Goal: Information Seeking & Learning: Check status

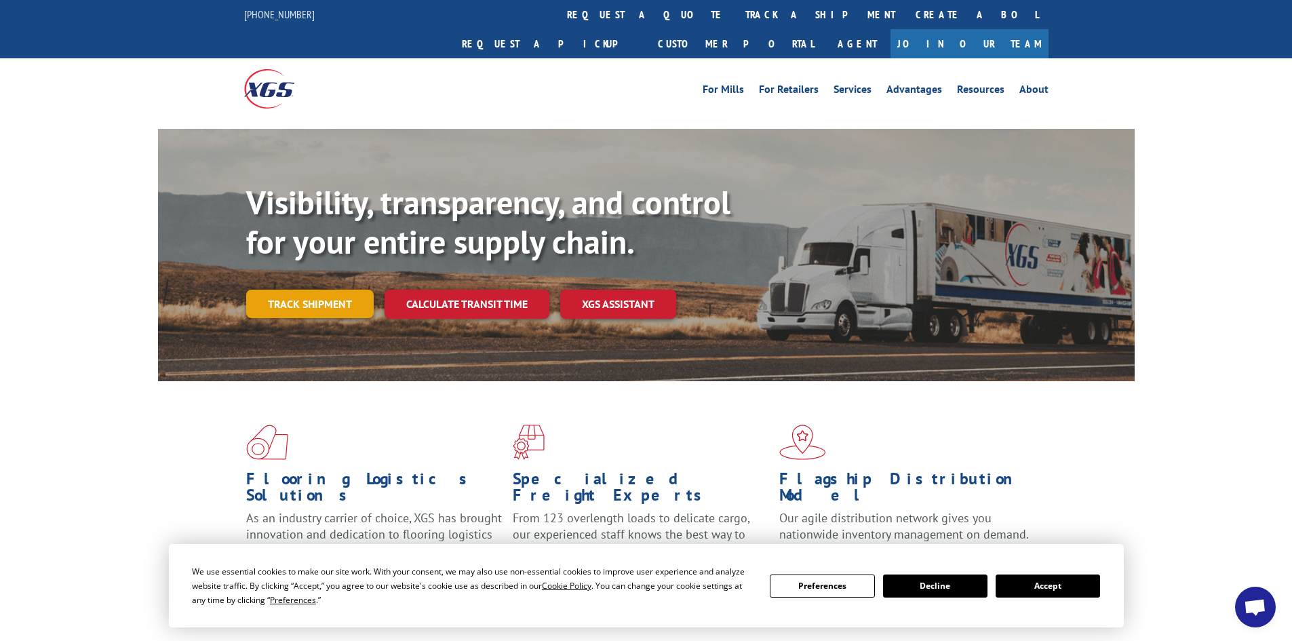
click at [311, 290] on link "Track shipment" at bounding box center [309, 304] width 127 height 28
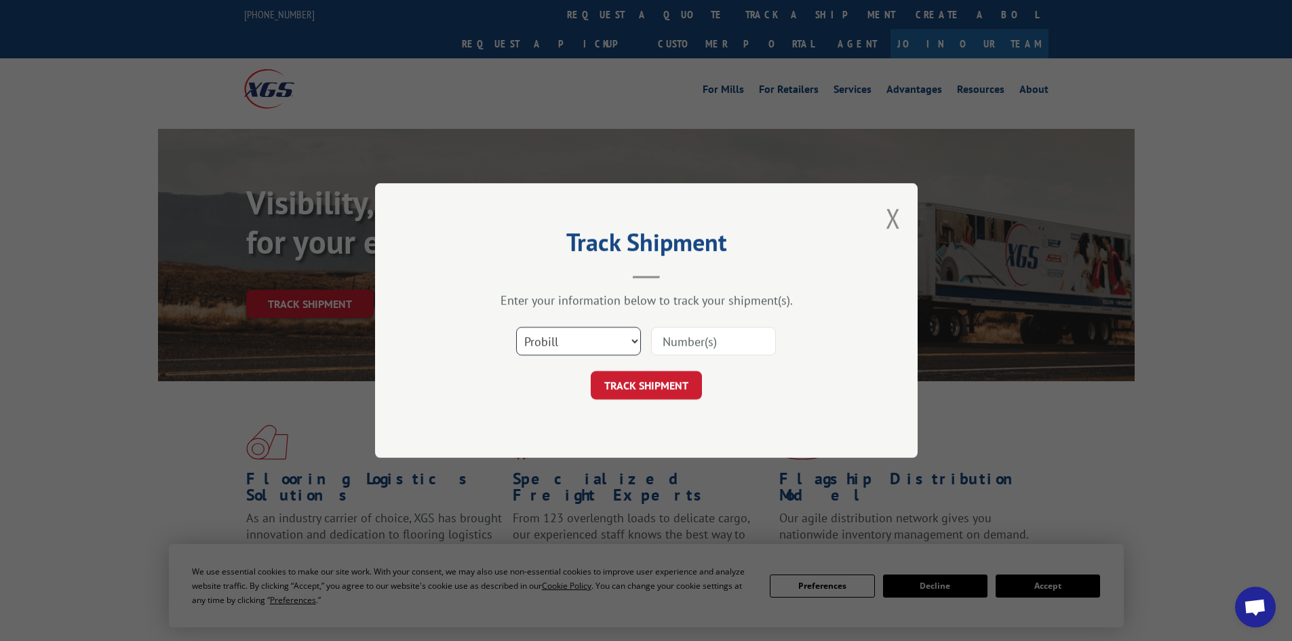
click at [597, 336] on select "Select category... Probill BOL PO" at bounding box center [578, 341] width 125 height 28
select select "bol"
click at [516, 327] on select "Select category... Probill BOL PO" at bounding box center [578, 341] width 125 height 28
click at [697, 340] on input at bounding box center [713, 341] width 125 height 28
type input "6016632"
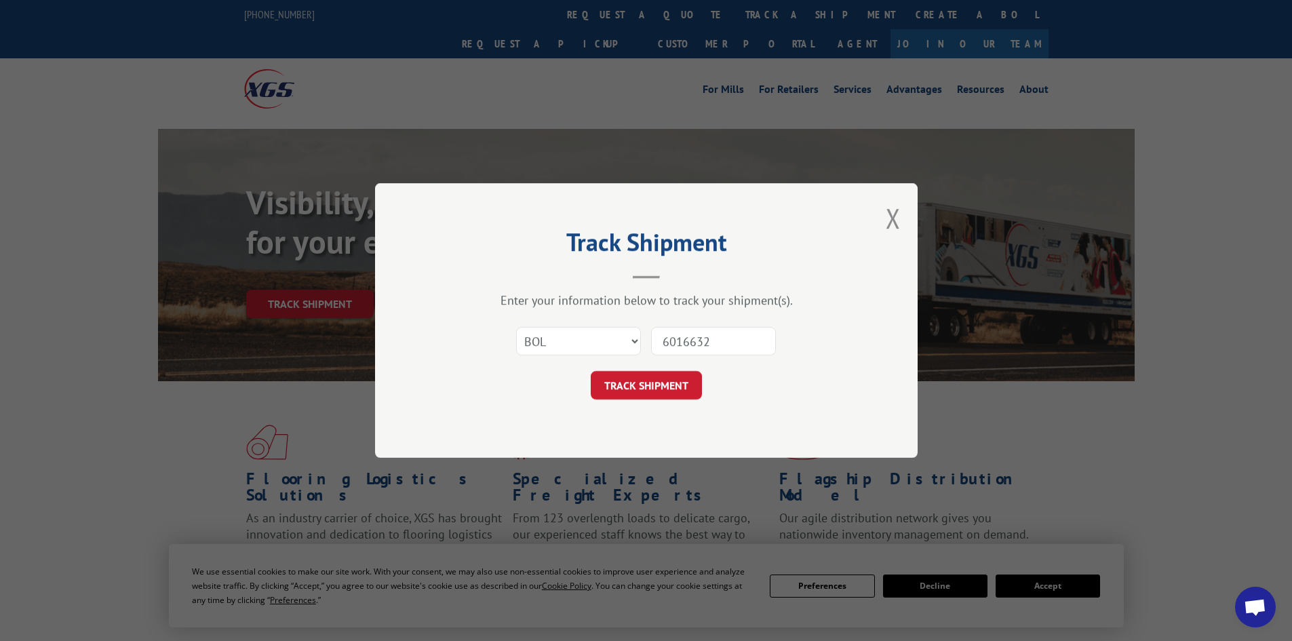
click button "TRACK SHIPMENT" at bounding box center [646, 385] width 111 height 28
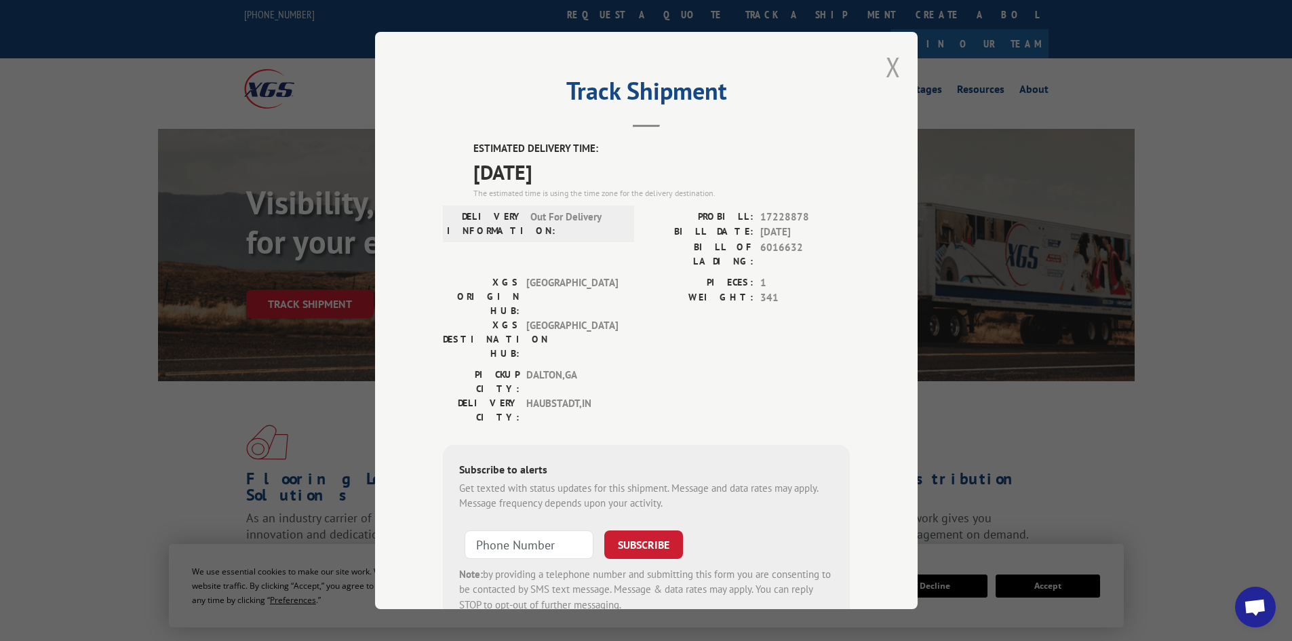
click at [890, 68] on button "Close modal" at bounding box center [893, 67] width 15 height 36
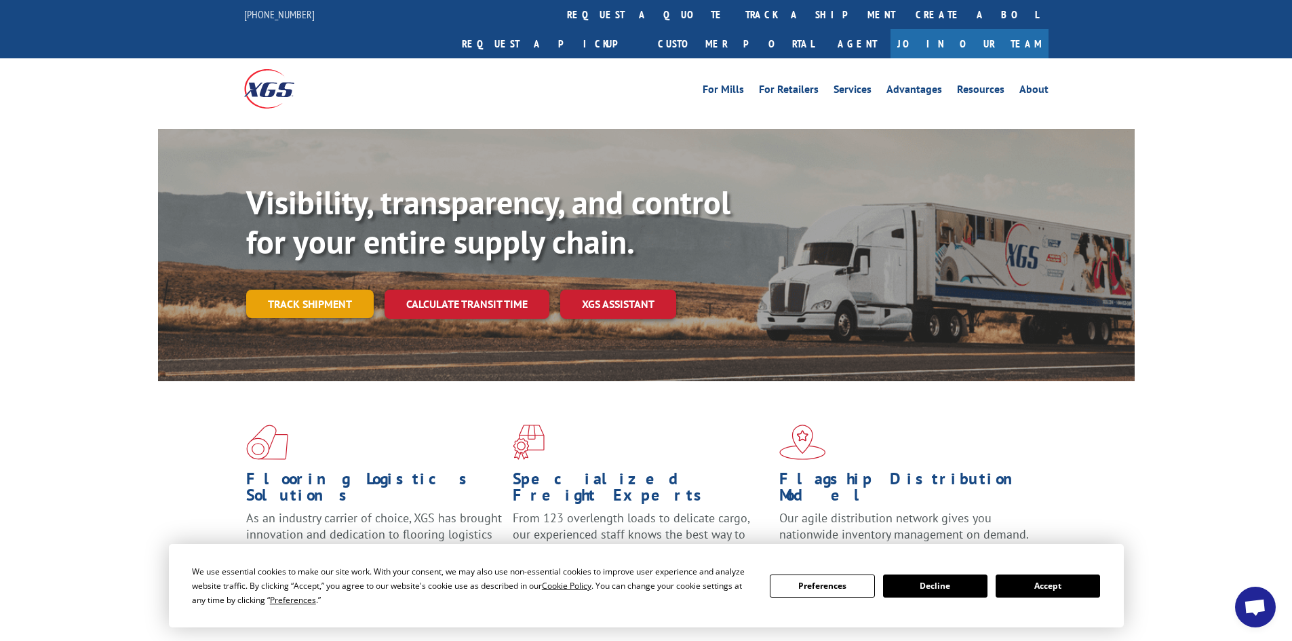
click at [305, 290] on link "Track shipment" at bounding box center [309, 304] width 127 height 28
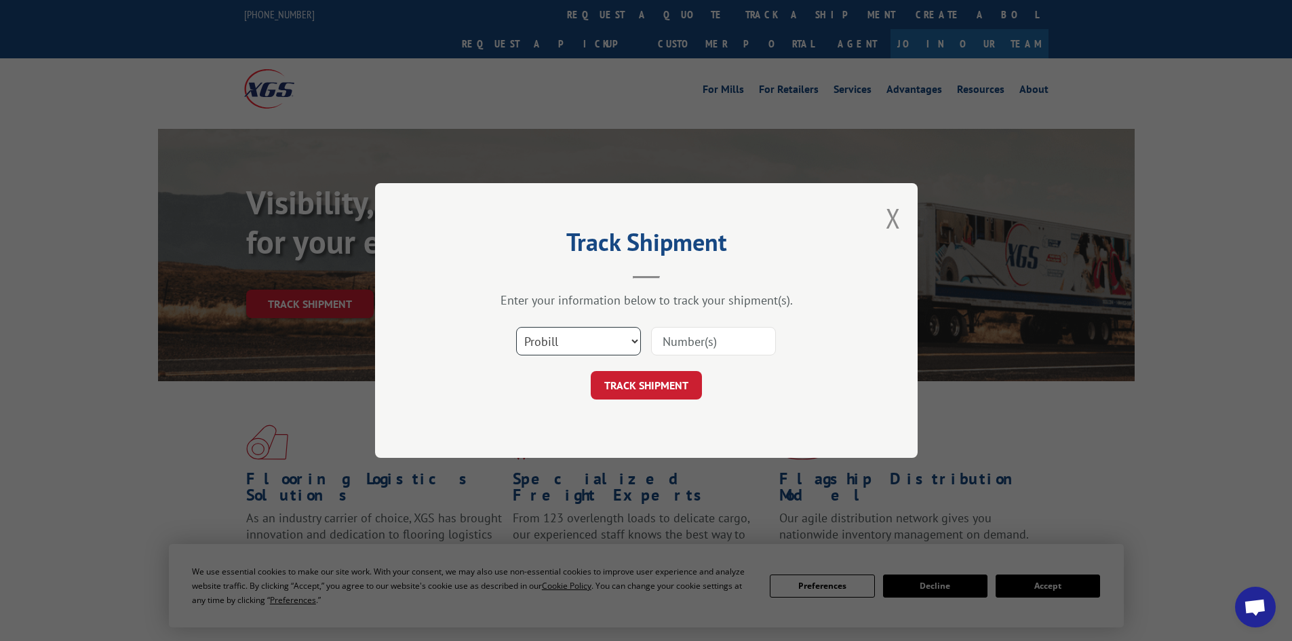
click at [539, 341] on select "Select category... Probill BOL PO" at bounding box center [578, 341] width 125 height 28
select select "bol"
click at [516, 327] on select "Select category... Probill BOL PO" at bounding box center [578, 341] width 125 height 28
click at [708, 341] on input at bounding box center [713, 341] width 125 height 28
type input "6021369"
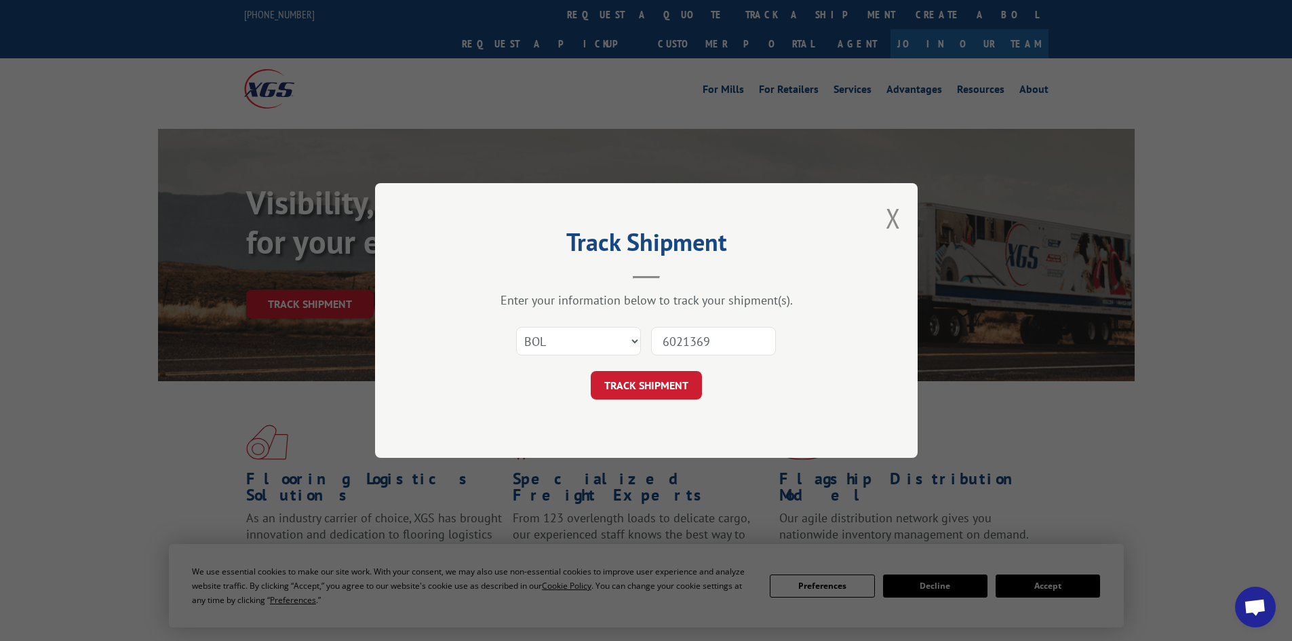
click button "TRACK SHIPMENT" at bounding box center [646, 385] width 111 height 28
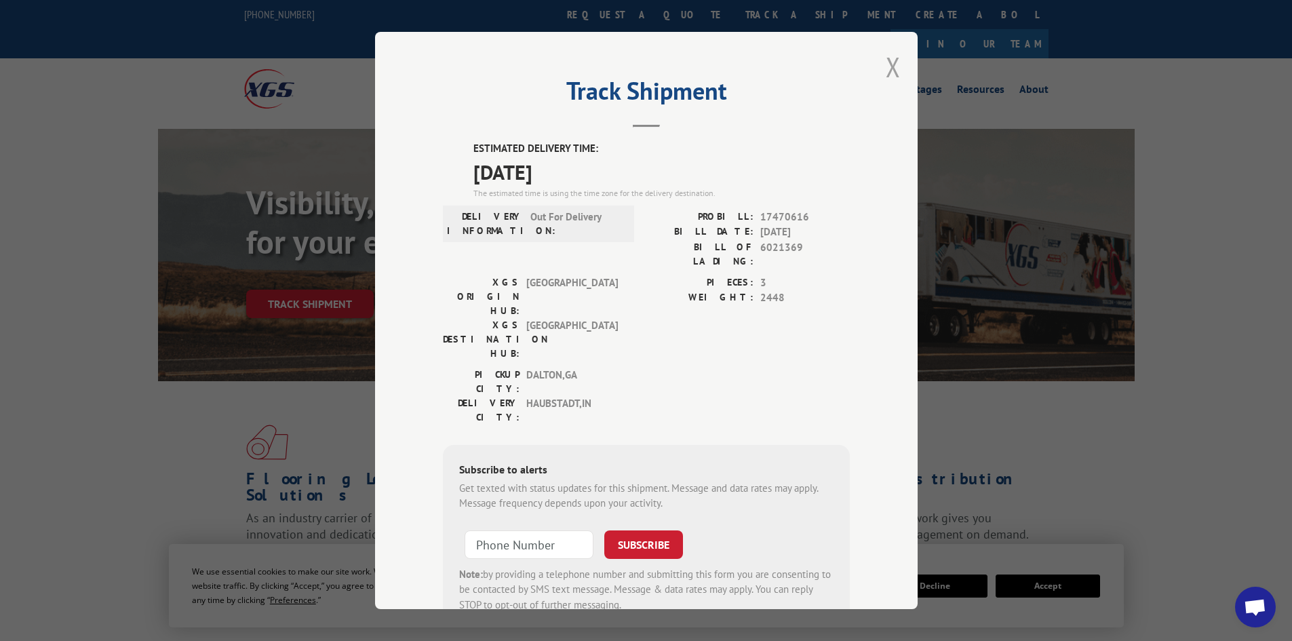
click at [894, 58] on button "Close modal" at bounding box center [893, 67] width 15 height 36
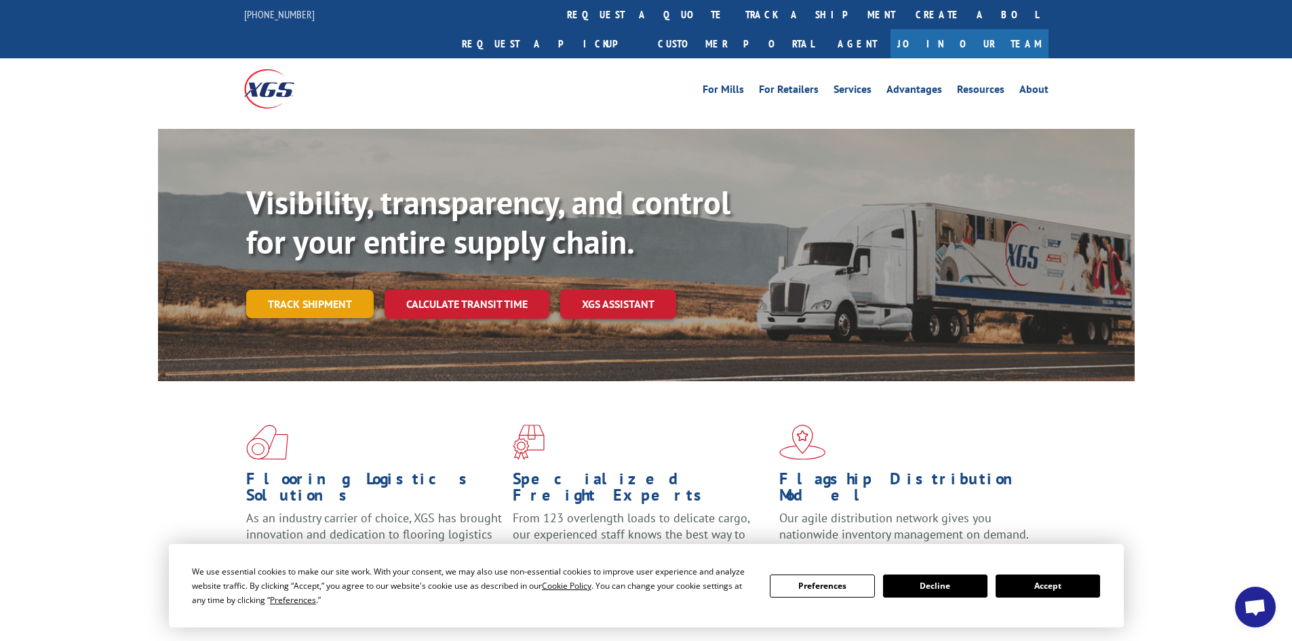
click at [315, 290] on link "Track shipment" at bounding box center [309, 304] width 127 height 28
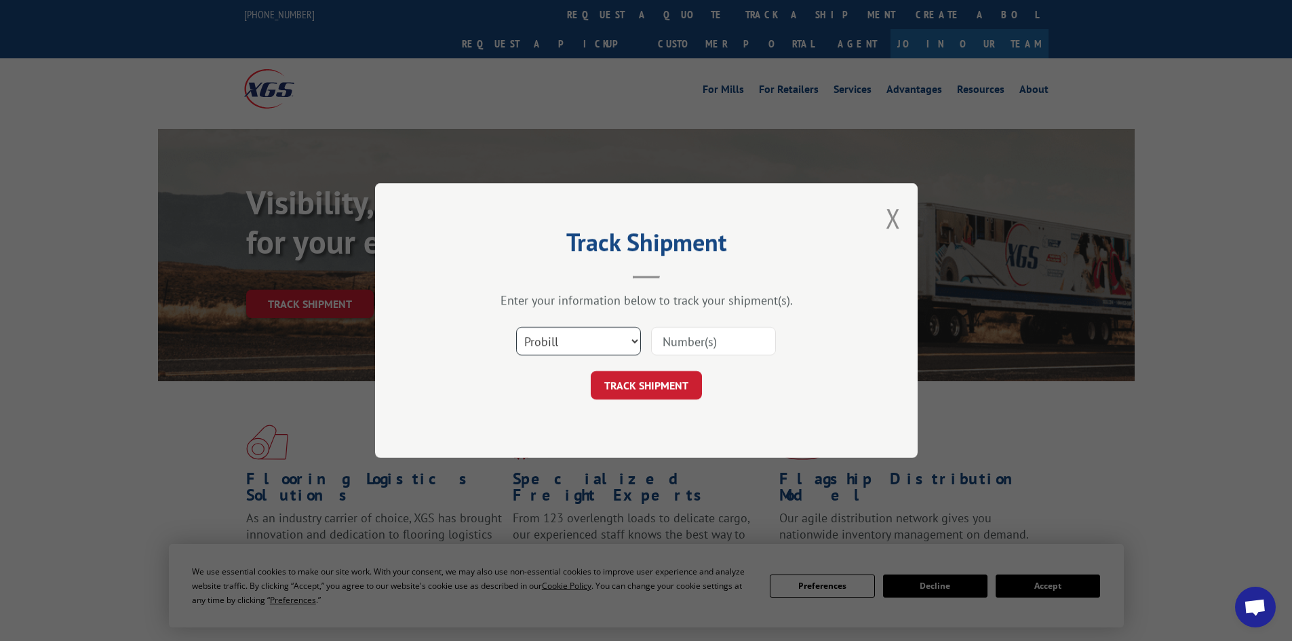
click at [618, 340] on select "Select category... Probill BOL PO" at bounding box center [578, 341] width 125 height 28
select select "bol"
click at [516, 327] on select "Select category... Probill BOL PO" at bounding box center [578, 341] width 125 height 28
click at [696, 334] on input at bounding box center [713, 341] width 125 height 28
type input "6025033"
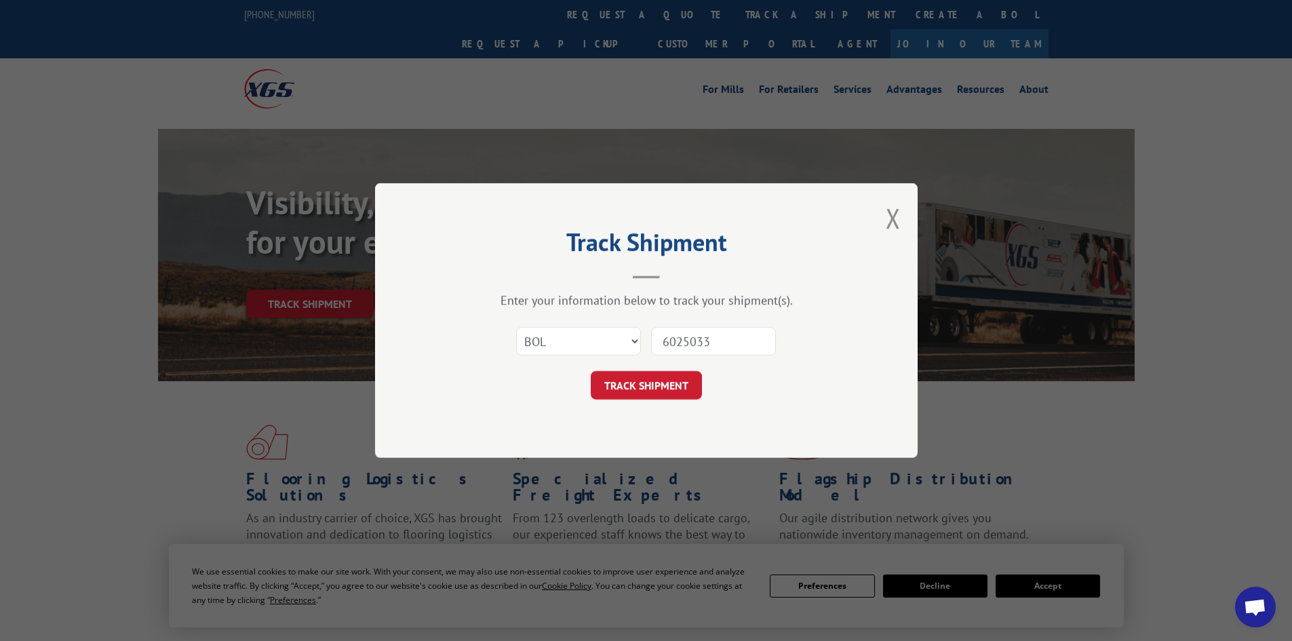
click button "TRACK SHIPMENT" at bounding box center [646, 385] width 111 height 28
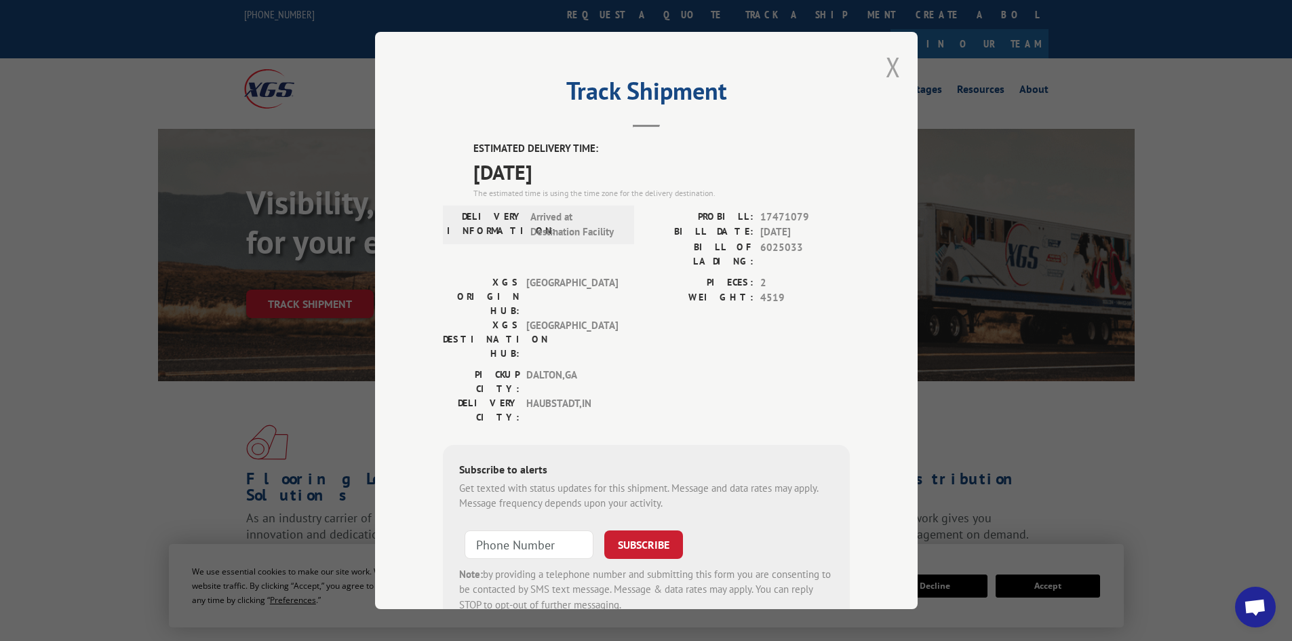
click at [886, 66] on button "Close modal" at bounding box center [893, 67] width 15 height 36
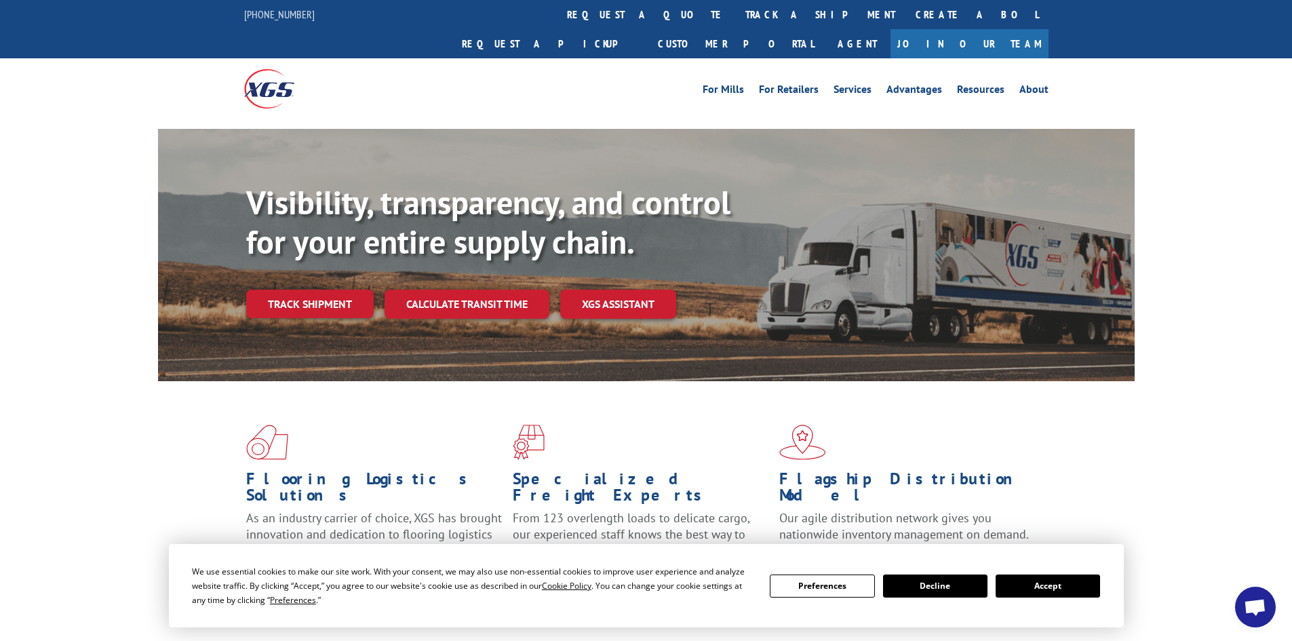
click at [266, 290] on link "Track shipment" at bounding box center [309, 304] width 127 height 28
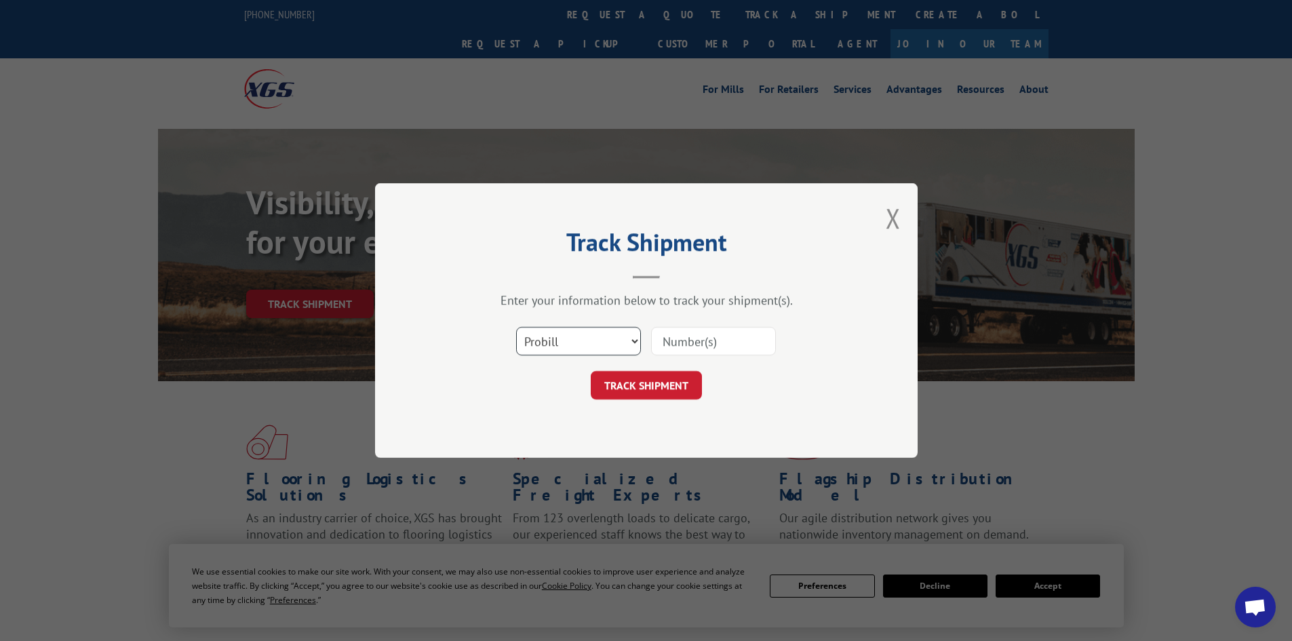
click at [583, 344] on select "Select category... Probill BOL PO" at bounding box center [578, 341] width 125 height 28
select select "bol"
click at [516, 327] on select "Select category... Probill BOL PO" at bounding box center [578, 341] width 125 height 28
click at [726, 340] on input at bounding box center [713, 341] width 125 height 28
type input "6021369"
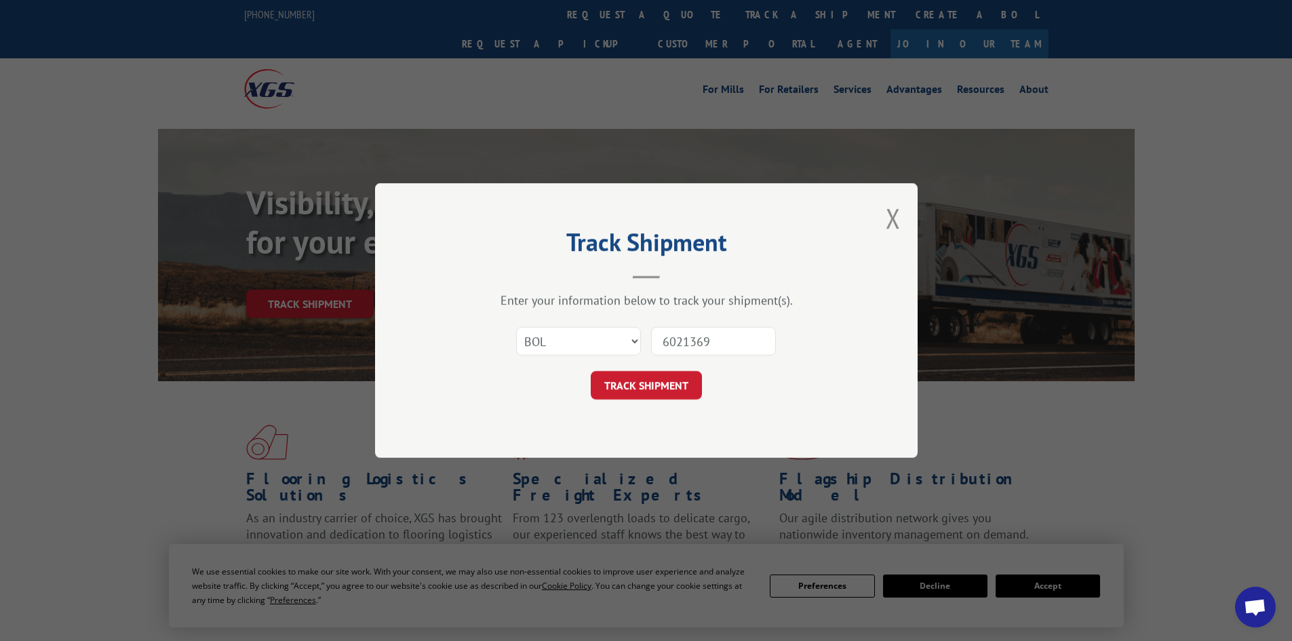
click button "TRACK SHIPMENT" at bounding box center [646, 385] width 111 height 28
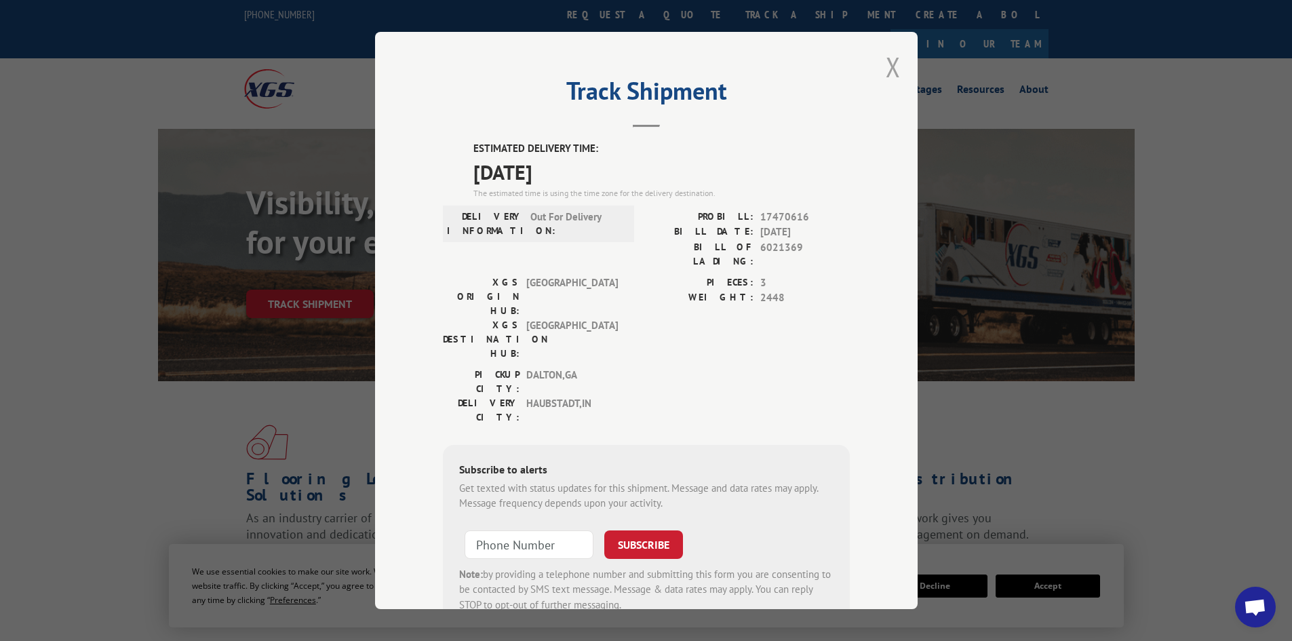
click at [890, 74] on button "Close modal" at bounding box center [893, 67] width 15 height 36
